Goal: Task Accomplishment & Management: Manage account settings

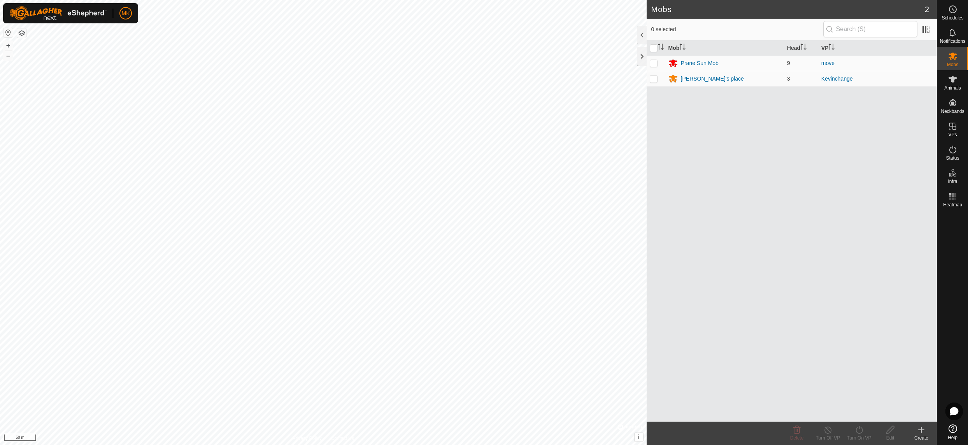
click at [654, 65] on p-checkbox at bounding box center [654, 63] width 8 height 6
checkbox input "false"
click at [959, 82] on es-animals-svg-icon at bounding box center [953, 79] width 14 height 12
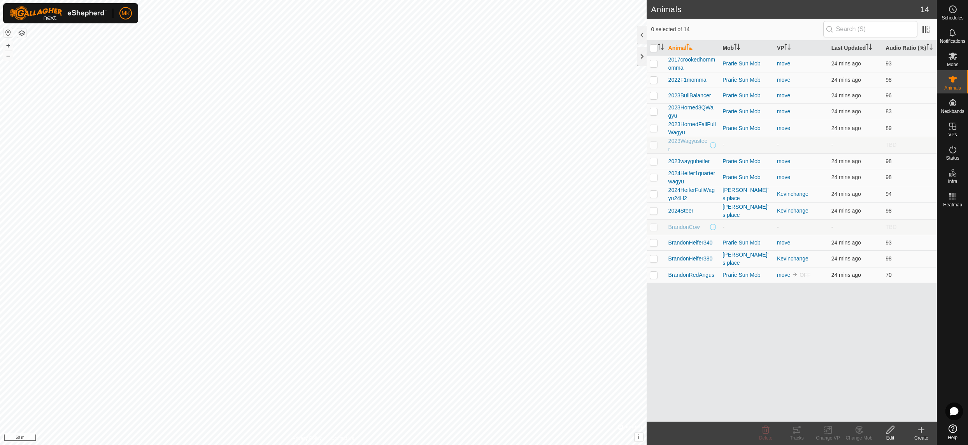
click at [655, 278] on p-checkbox at bounding box center [654, 275] width 8 height 6
checkbox input "true"
click at [954, 128] on icon at bounding box center [952, 125] width 9 height 9
click at [888, 127] on link "In Rotation" at bounding box center [903, 126] width 67 height 16
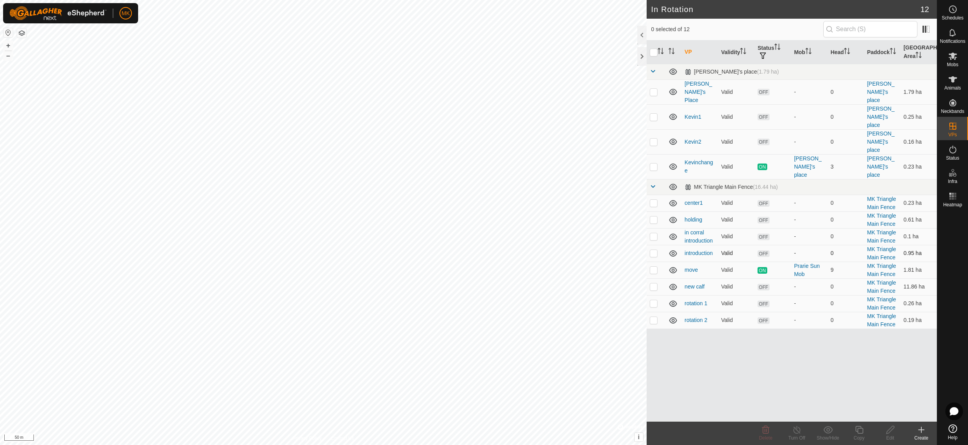
click at [654, 250] on p-checkbox at bounding box center [654, 253] width 8 height 6
checkbox input "false"
click at [656, 283] on p-checkbox at bounding box center [654, 286] width 8 height 6
checkbox input "true"
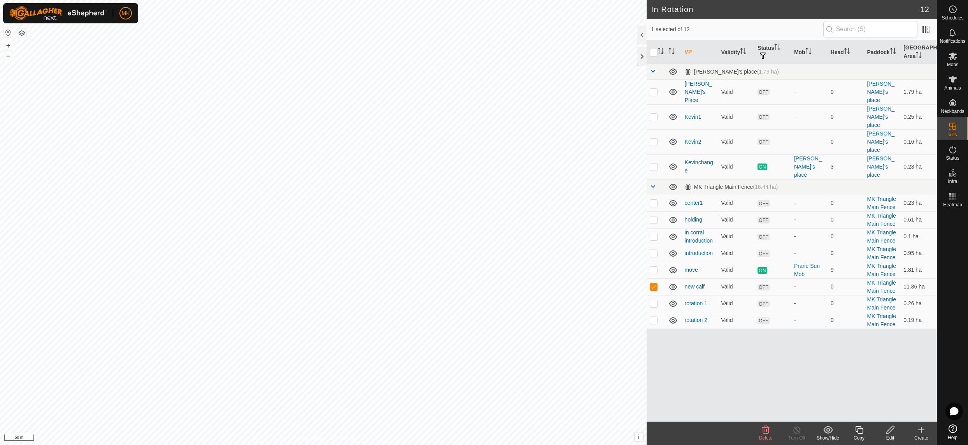
click at [892, 433] on icon at bounding box center [891, 429] width 10 height 9
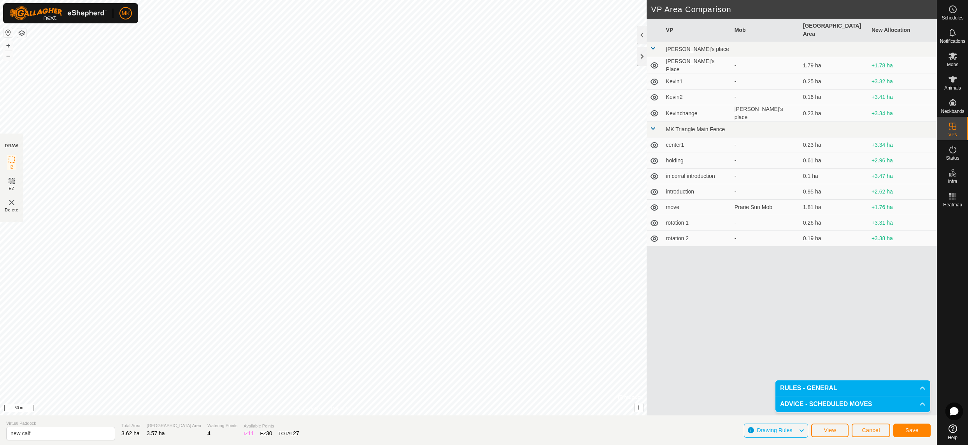
click at [910, 430] on span "Save" at bounding box center [911, 430] width 13 height 6
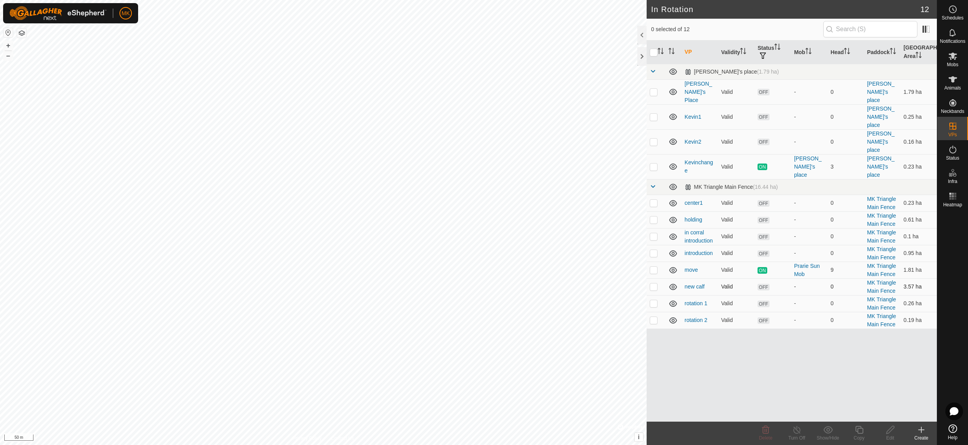
click at [653, 283] on p-checkbox at bounding box center [654, 286] width 8 height 6
checkbox input "true"
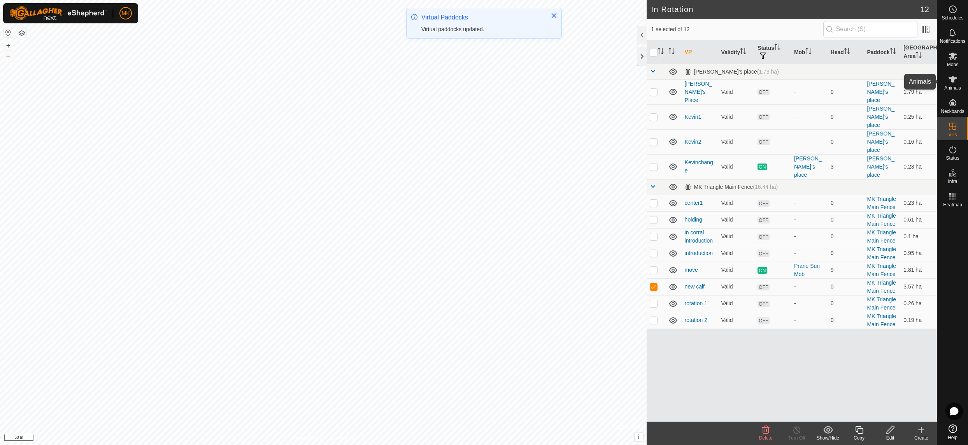
click at [952, 86] on span "Animals" at bounding box center [952, 88] width 17 height 5
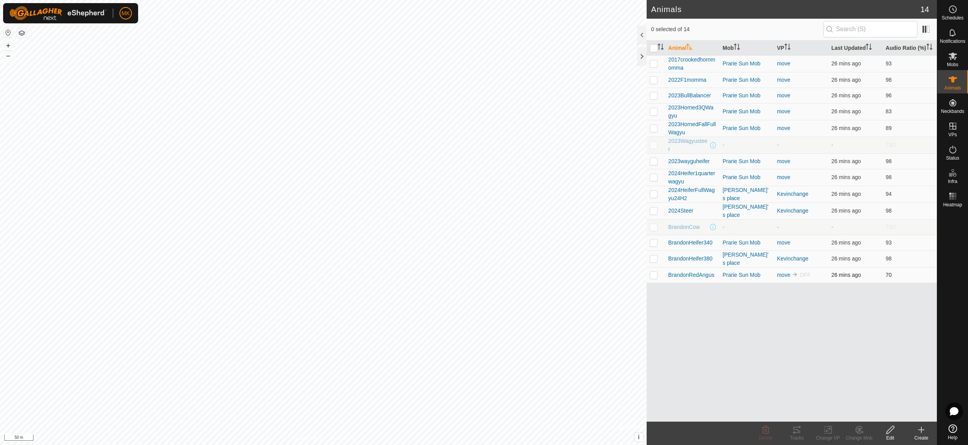
click at [654, 278] on p-checkbox at bounding box center [654, 275] width 8 height 6
checkbox input "true"
click at [826, 429] on icon at bounding box center [828, 429] width 10 height 9
click at [840, 396] on link "Choose VP..." at bounding box center [851, 396] width 77 height 16
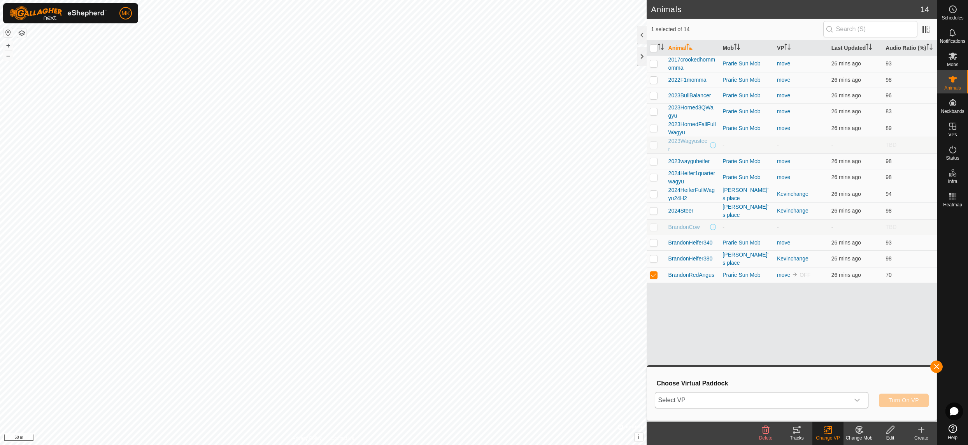
click at [863, 403] on div "dropdown trigger" at bounding box center [857, 400] width 16 height 16
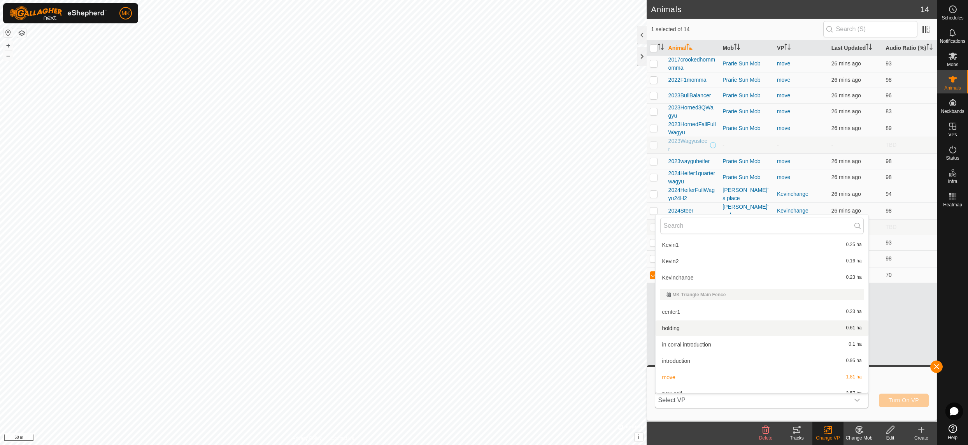
scroll to position [42, 0]
click at [676, 383] on span "new calf" at bounding box center [672, 385] width 20 height 5
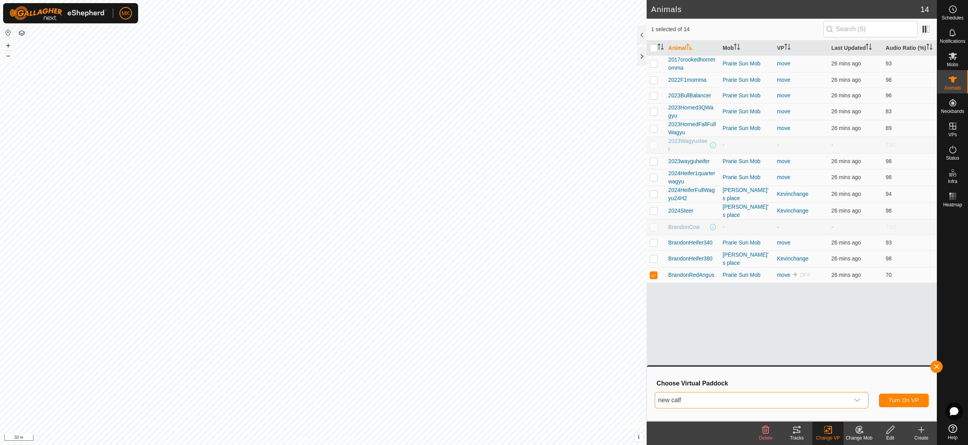
scroll to position [75, 0]
click at [901, 403] on span "Turn On VP" at bounding box center [904, 400] width 30 height 6
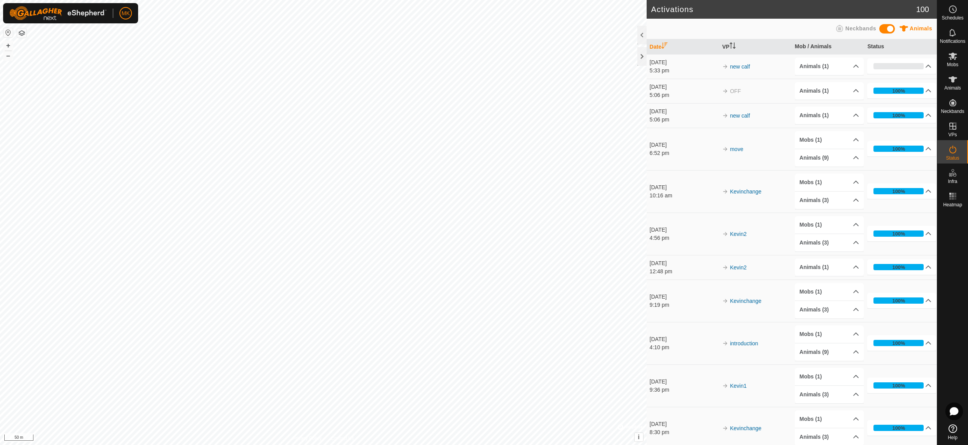
scroll to position [2, 0]
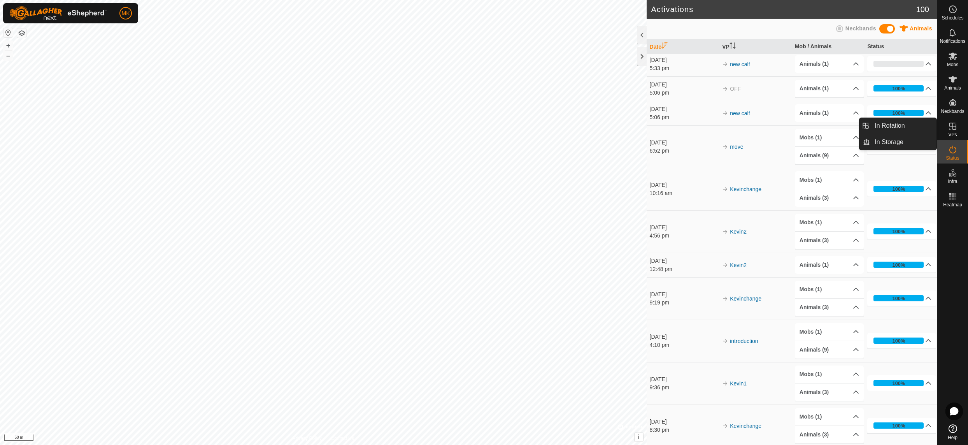
click at [955, 130] on icon at bounding box center [952, 125] width 9 height 9
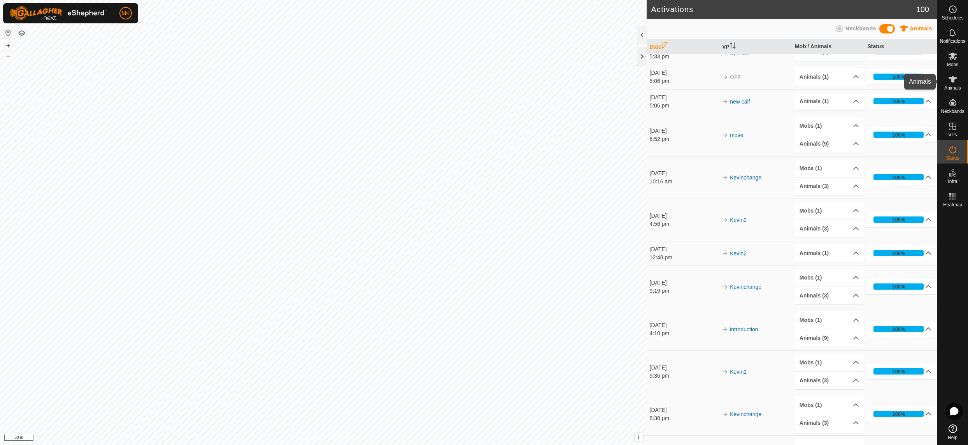
click at [950, 86] on span "Animals" at bounding box center [952, 88] width 17 height 5
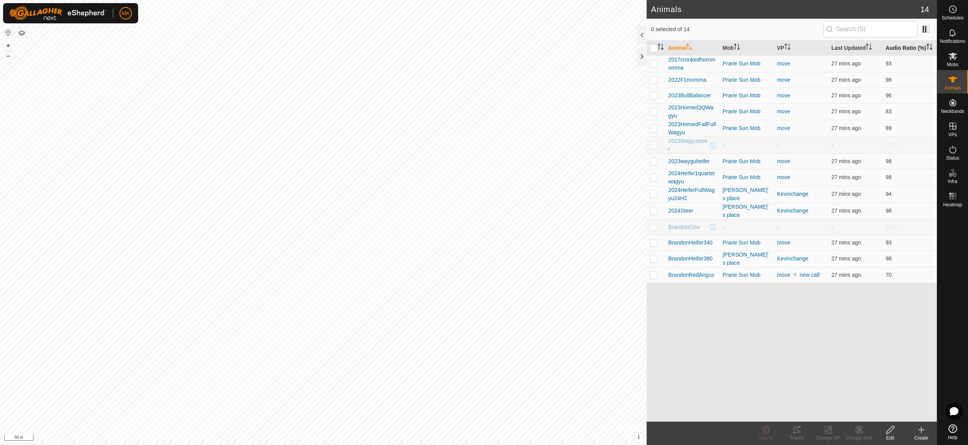
click at [898, 47] on th "Audio Ratio (%)" at bounding box center [909, 47] width 54 height 15
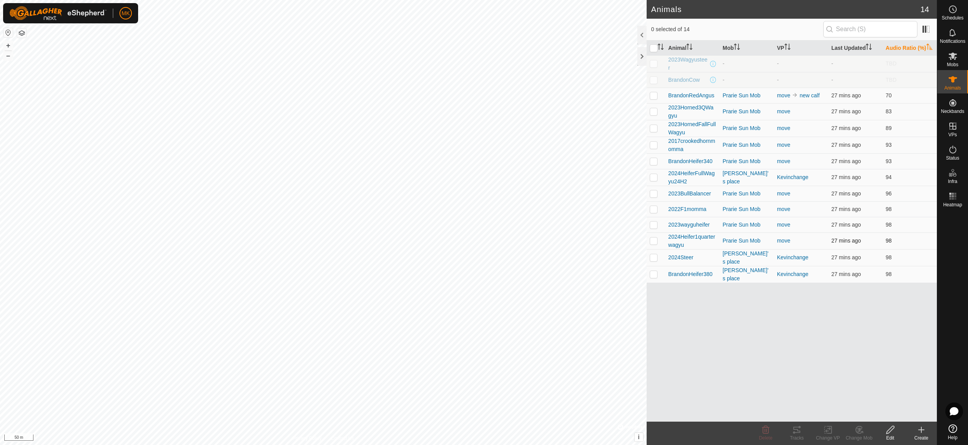
click at [670, 286] on div "Animals 14 0 selected of 14 Animal Mob VP Last Updated Audio Ratio (%) 2023Wagy…" at bounding box center [468, 222] width 937 height 445
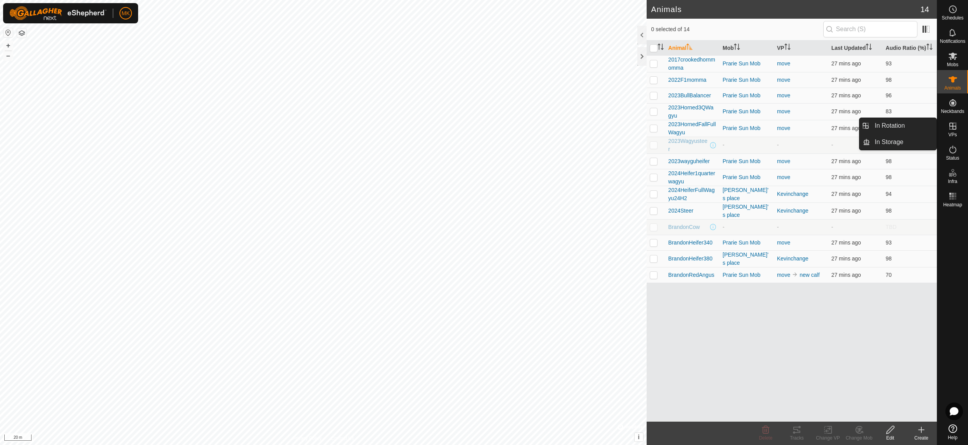
click at [955, 126] on icon at bounding box center [952, 126] width 7 height 7
click at [904, 125] on link "In Rotation" at bounding box center [903, 126] width 67 height 16
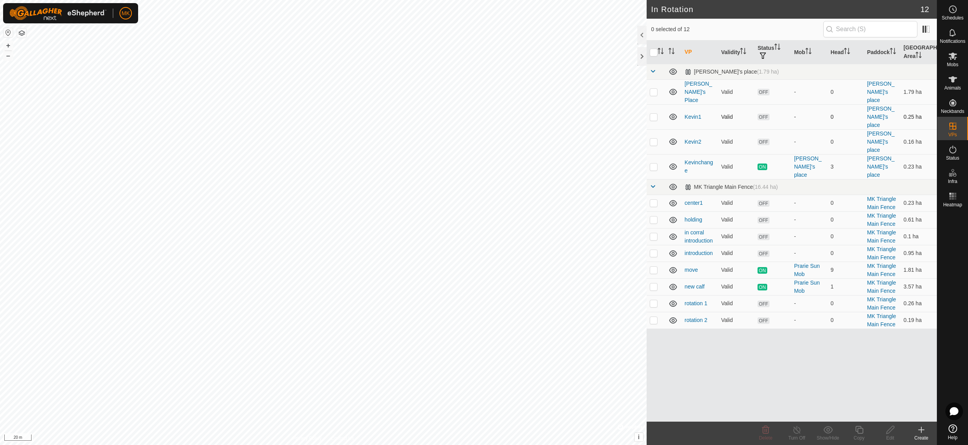
click at [657, 114] on p-checkbox at bounding box center [654, 117] width 8 height 6
checkbox input "false"
click at [654, 139] on p-checkbox at bounding box center [654, 142] width 8 height 6
checkbox input "true"
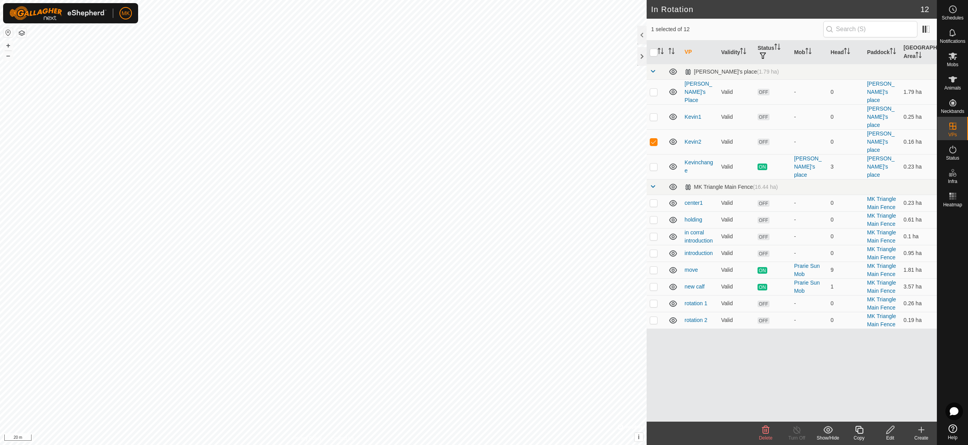
click at [891, 435] on div "Edit" at bounding box center [890, 437] width 31 height 7
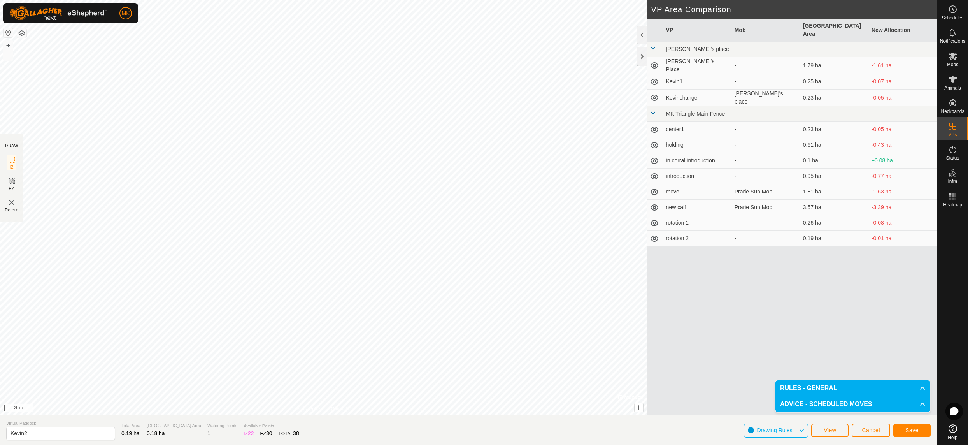
click at [905, 428] on button "Save" at bounding box center [911, 430] width 37 height 14
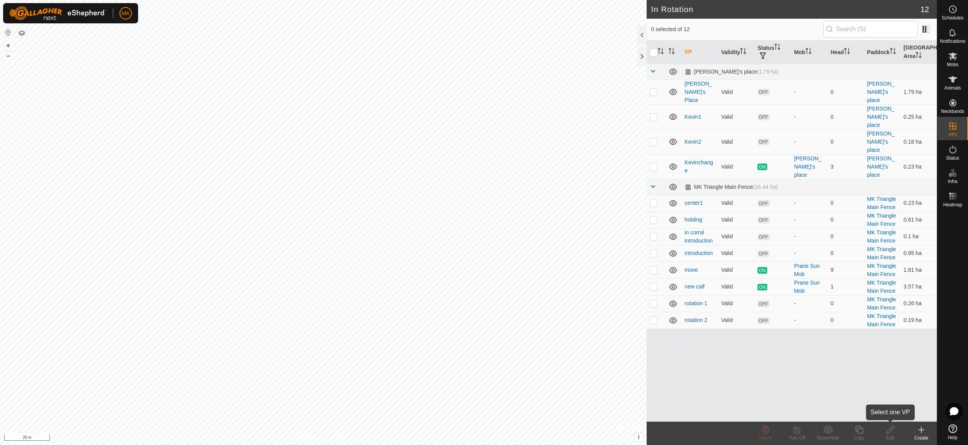
click at [887, 431] on icon at bounding box center [890, 430] width 8 height 8
click at [658, 105] on td at bounding box center [656, 116] width 19 height 25
checkbox input "true"
click at [653, 139] on p-checkbox at bounding box center [654, 142] width 8 height 6
checkbox input "true"
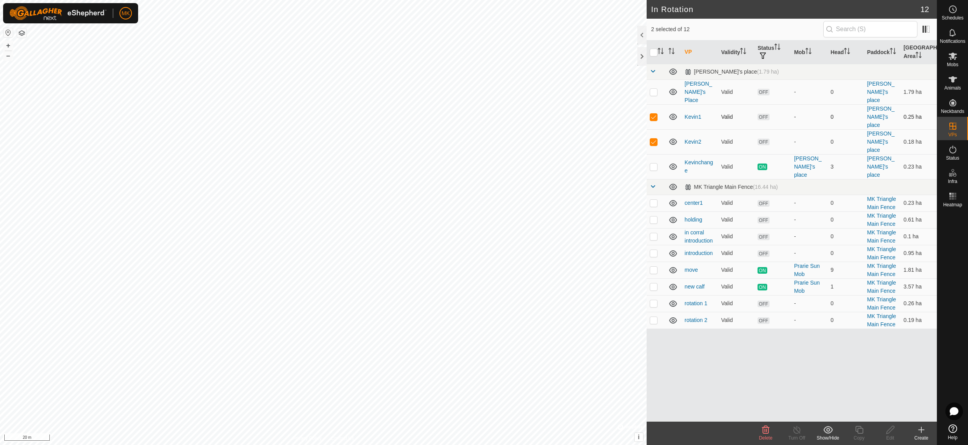
click at [654, 109] on td at bounding box center [656, 116] width 19 height 25
checkbox input "false"
click at [892, 430] on icon at bounding box center [891, 429] width 10 height 9
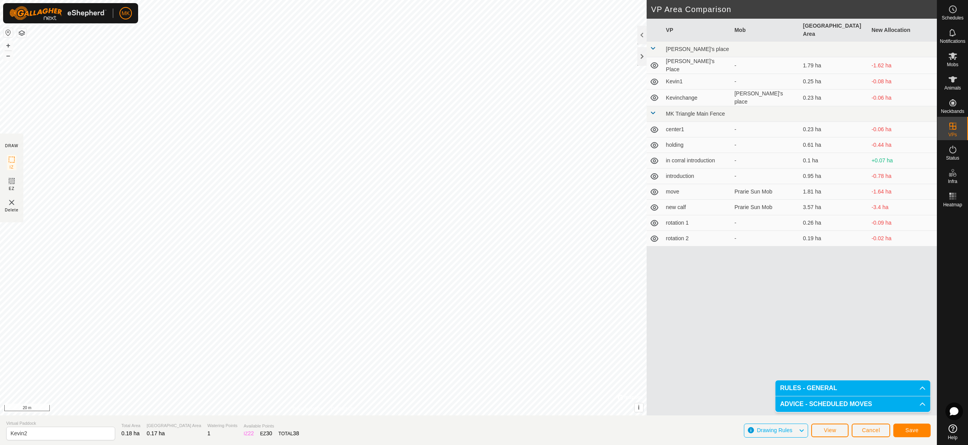
click at [912, 429] on span "Save" at bounding box center [911, 430] width 13 height 6
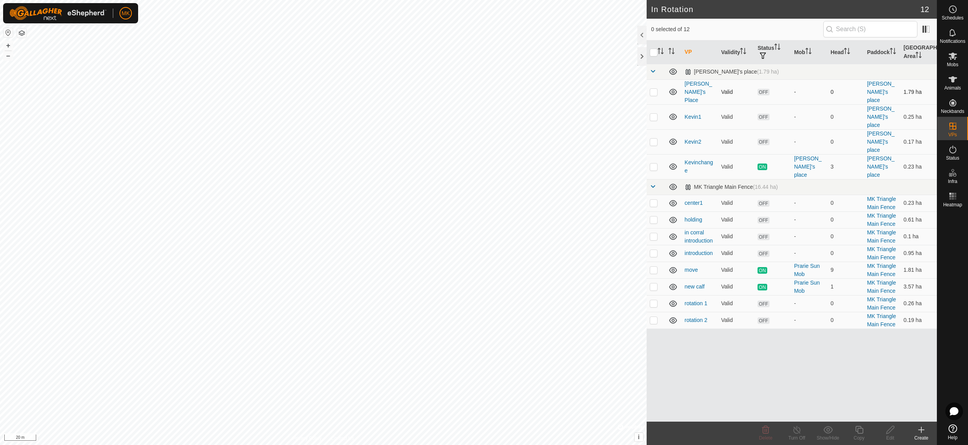
click at [654, 89] on p-checkbox at bounding box center [654, 92] width 8 height 6
checkbox input "true"
click at [886, 433] on icon at bounding box center [891, 429] width 10 height 9
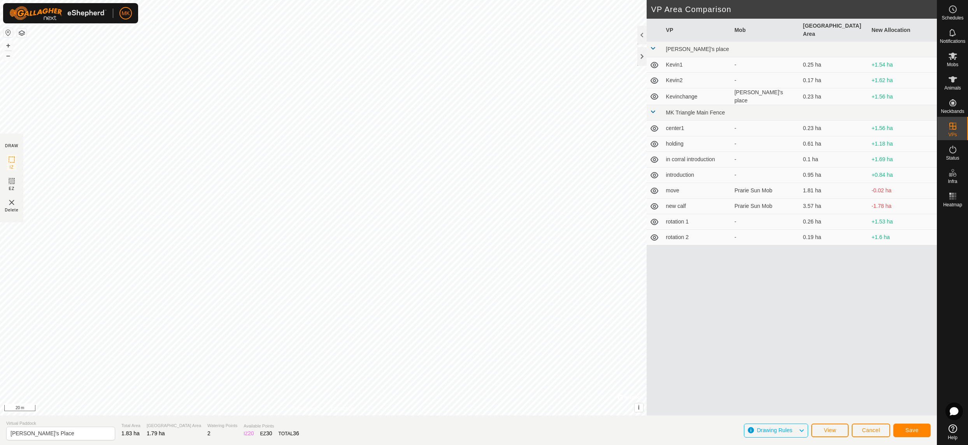
click at [912, 430] on span "Save" at bounding box center [911, 430] width 13 height 6
